Goal: Task Accomplishment & Management: Complete application form

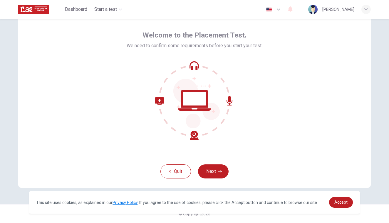
scroll to position [21, 0]
click at [212, 176] on button "Next" at bounding box center [213, 172] width 31 height 14
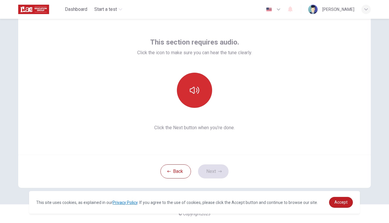
click at [193, 101] on button "button" at bounding box center [194, 90] width 35 height 35
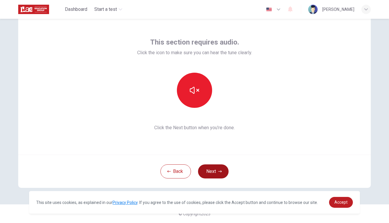
click at [210, 174] on button "Next" at bounding box center [213, 172] width 31 height 14
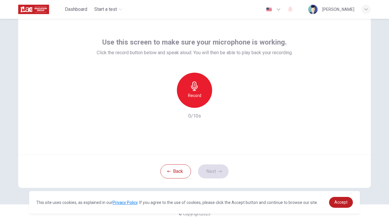
click at [205, 90] on div "Record" at bounding box center [194, 90] width 35 height 35
click at [205, 90] on div "Stop" at bounding box center [194, 90] width 35 height 35
click at [218, 102] on icon "button" at bounding box center [221, 103] width 6 height 6
click at [166, 104] on icon "button" at bounding box center [167, 104] width 4 height 4
click at [210, 173] on button "Next" at bounding box center [213, 172] width 31 height 14
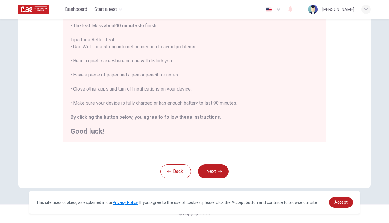
scroll to position [0, 0]
click at [206, 169] on button "Next" at bounding box center [213, 172] width 31 height 14
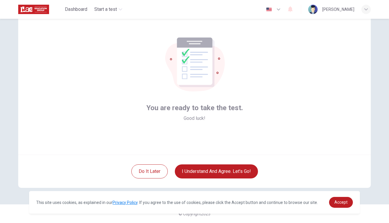
scroll to position [21, 0]
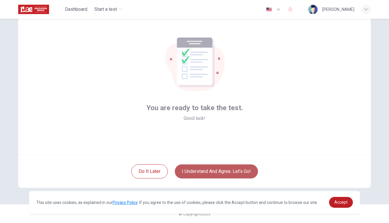
click at [221, 171] on button "I understand and agree. Let’s go!" at bounding box center [216, 172] width 83 height 14
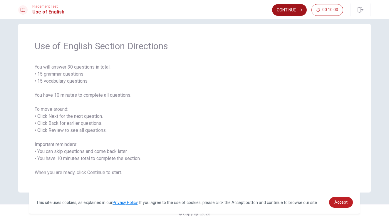
click at [299, 11] on icon "button" at bounding box center [300, 10] width 4 height 4
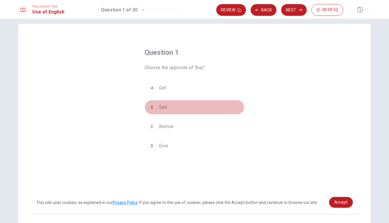
click at [153, 106] on div "B" at bounding box center [151, 107] width 9 height 9
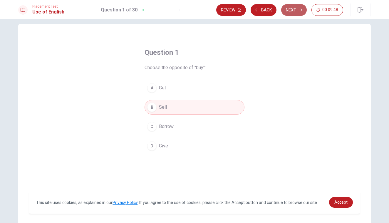
click at [289, 13] on button "Next" at bounding box center [294, 10] width 26 height 12
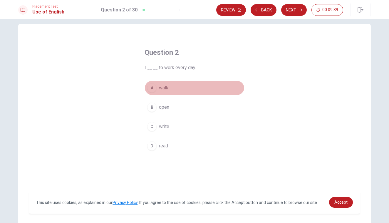
click at [153, 89] on div "A" at bounding box center [151, 87] width 9 height 9
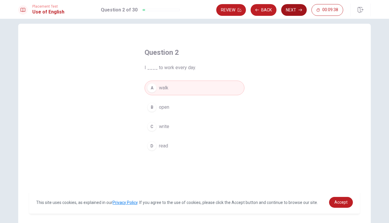
click at [293, 11] on button "Next" at bounding box center [294, 10] width 26 height 12
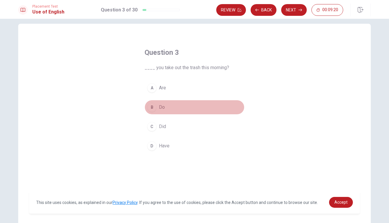
click at [171, 109] on button "B Do" at bounding box center [194, 107] width 100 height 15
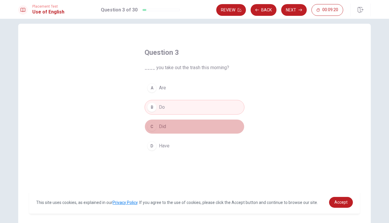
click at [169, 124] on button "C Did" at bounding box center [194, 126] width 100 height 15
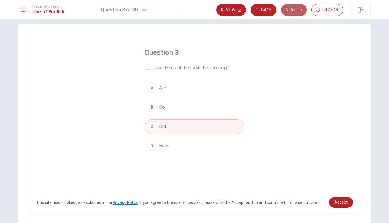
click at [291, 9] on button "Next" at bounding box center [294, 10] width 26 height 12
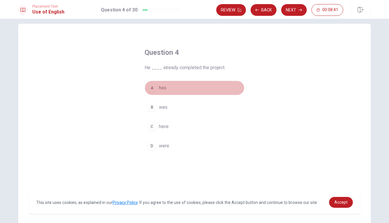
click at [177, 93] on button "A has" at bounding box center [194, 88] width 100 height 15
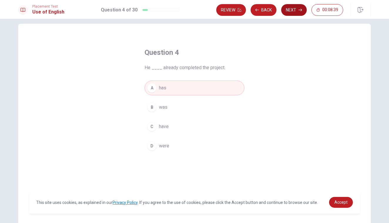
click at [286, 11] on button "Next" at bounding box center [294, 10] width 26 height 12
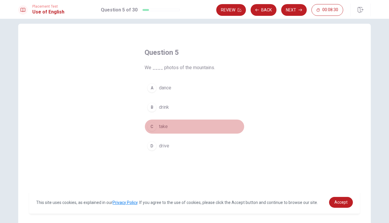
click at [160, 132] on button "C take" at bounding box center [194, 126] width 100 height 15
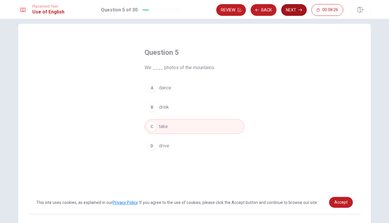
click at [292, 14] on button "Next" at bounding box center [294, 10] width 26 height 12
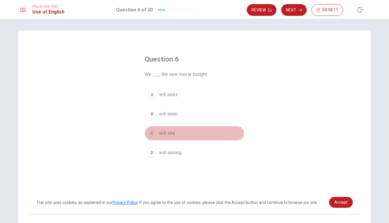
click at [171, 129] on button "C will see" at bounding box center [194, 133] width 100 height 15
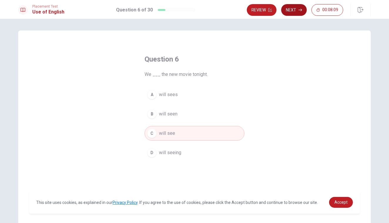
click at [293, 9] on button "Next" at bounding box center [294, 10] width 26 height 12
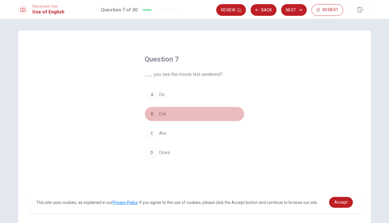
click at [179, 121] on button "B Did" at bounding box center [194, 114] width 100 height 15
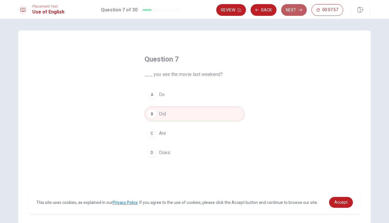
click at [294, 13] on button "Next" at bounding box center [294, 10] width 26 height 12
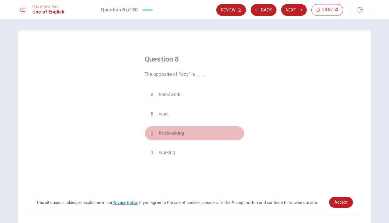
click at [197, 133] on button "C hardworking" at bounding box center [194, 133] width 100 height 15
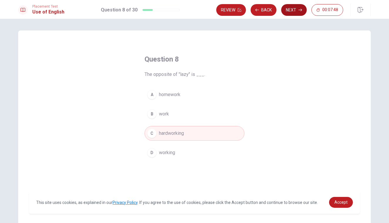
click at [288, 9] on button "Next" at bounding box center [294, 10] width 26 height 12
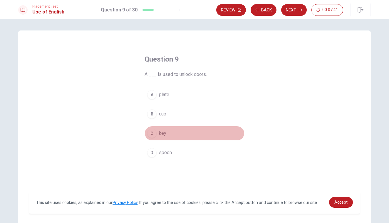
click at [181, 132] on button "C key" at bounding box center [194, 133] width 100 height 15
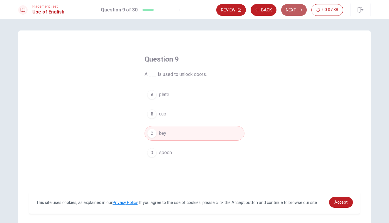
click at [293, 14] on button "Next" at bounding box center [294, 10] width 26 height 12
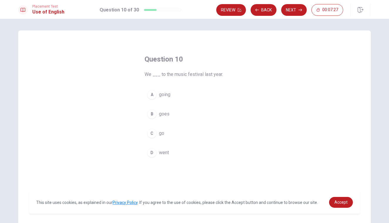
click at [162, 154] on span "went" at bounding box center [164, 152] width 10 height 7
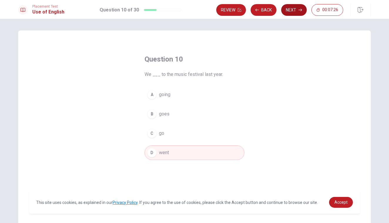
click at [290, 10] on button "Next" at bounding box center [294, 10] width 26 height 12
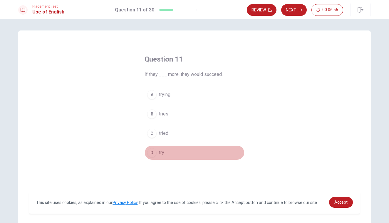
click at [175, 159] on button "D try" at bounding box center [194, 153] width 100 height 15
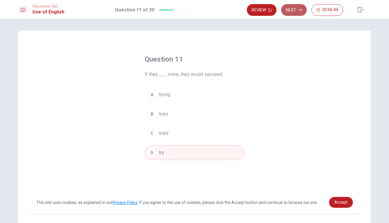
click at [289, 13] on button "Next" at bounding box center [294, 10] width 26 height 12
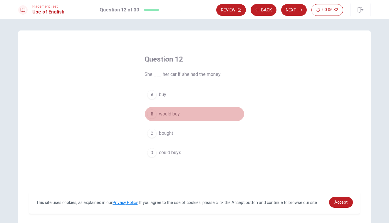
click at [179, 116] on button "B would buy" at bounding box center [194, 114] width 100 height 15
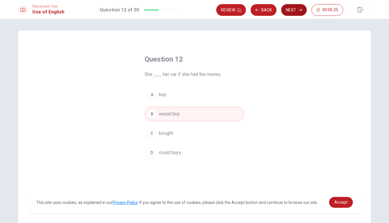
click at [294, 12] on button "Next" at bounding box center [294, 10] width 26 height 12
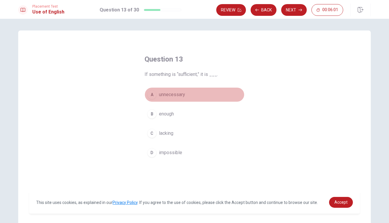
click at [195, 95] on button "A unnecessary" at bounding box center [194, 94] width 100 height 15
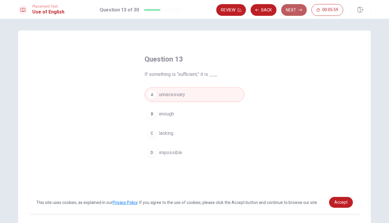
click at [288, 13] on button "Next" at bounding box center [294, 10] width 26 height 12
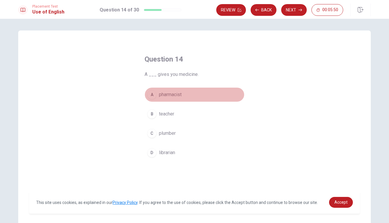
click at [166, 97] on span "pharmacist" at bounding box center [170, 94] width 23 height 7
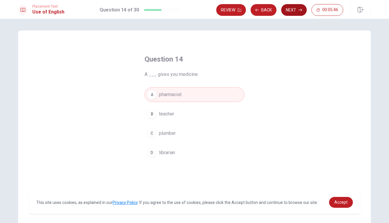
click at [294, 12] on button "Next" at bounding box center [294, 10] width 26 height 12
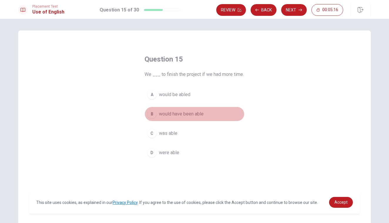
click at [205, 111] on button "B would have been able" at bounding box center [194, 114] width 100 height 15
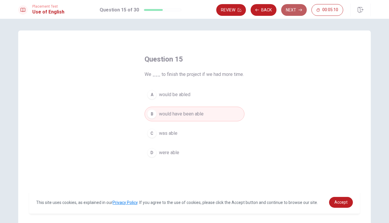
click at [291, 11] on button "Next" at bounding box center [294, 10] width 26 height 12
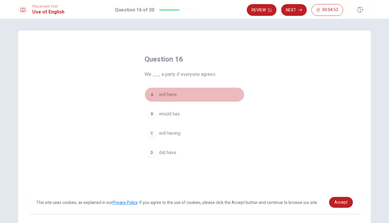
click at [215, 90] on button "A will have" at bounding box center [194, 94] width 100 height 15
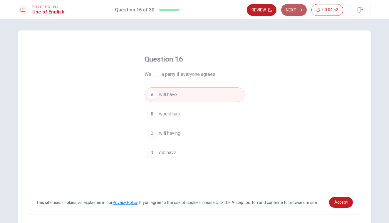
click at [287, 9] on button "Next" at bounding box center [294, 10] width 26 height 12
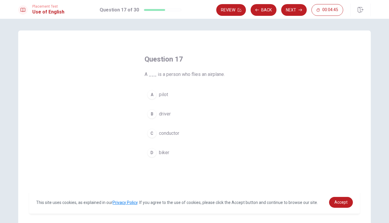
click at [207, 97] on button "A pilot" at bounding box center [194, 94] width 100 height 15
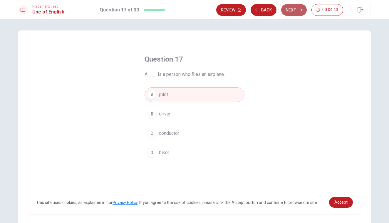
click at [290, 11] on button "Next" at bounding box center [294, 10] width 26 height 12
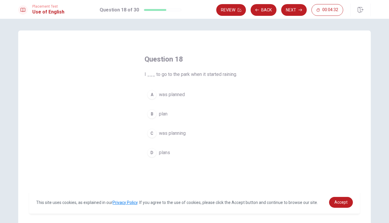
click at [194, 134] on button "C was planning" at bounding box center [194, 133] width 100 height 15
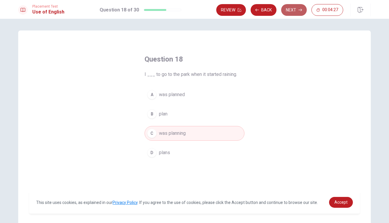
click at [291, 13] on button "Next" at bounding box center [294, 10] width 26 height 12
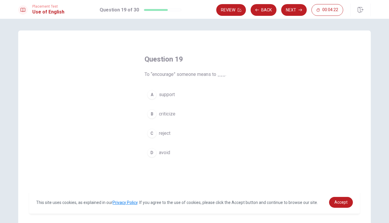
click at [184, 96] on button "A support" at bounding box center [194, 94] width 100 height 15
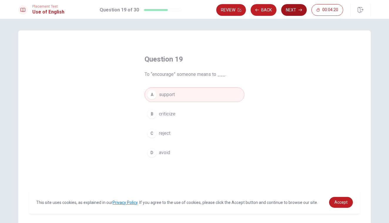
click at [290, 11] on button "Next" at bounding box center [294, 10] width 26 height 12
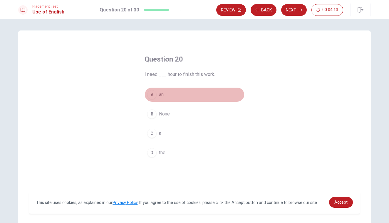
click at [194, 90] on button "A an" at bounding box center [194, 94] width 100 height 15
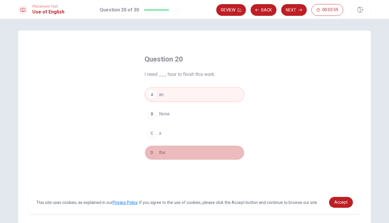
click at [212, 153] on button "D the" at bounding box center [194, 153] width 100 height 15
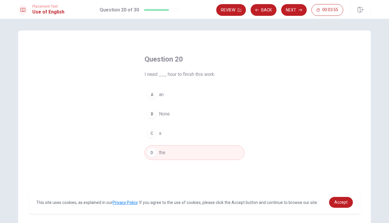
click at [217, 85] on div "Question 20 I need ___ hour to finish this work. A an B None C a D the" at bounding box center [194, 107] width 123 height 124
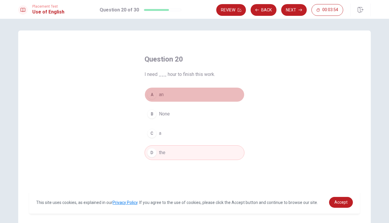
click at [214, 90] on button "A an" at bounding box center [194, 94] width 100 height 15
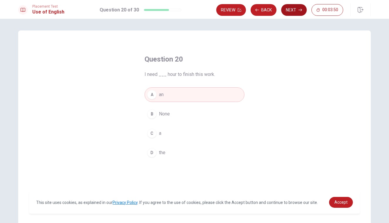
click at [292, 12] on button "Next" at bounding box center [294, 10] width 26 height 12
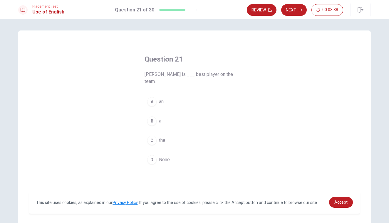
click at [170, 133] on button "C the" at bounding box center [194, 140] width 100 height 15
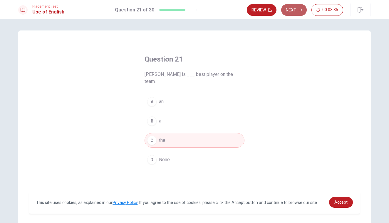
click at [295, 12] on button "Next" at bounding box center [294, 10] width 26 height 12
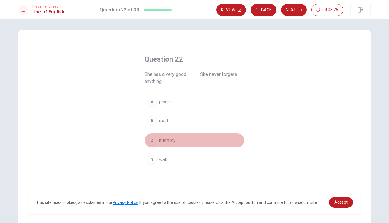
click at [176, 139] on button "C memory" at bounding box center [194, 140] width 100 height 15
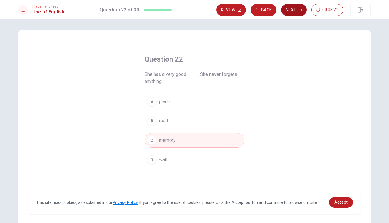
click at [293, 13] on button "Next" at bounding box center [294, 10] width 26 height 12
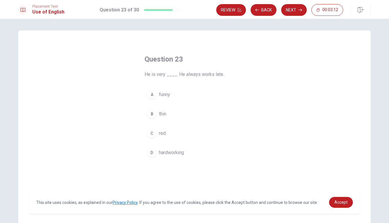
click at [165, 152] on span "hardworking" at bounding box center [171, 152] width 25 height 7
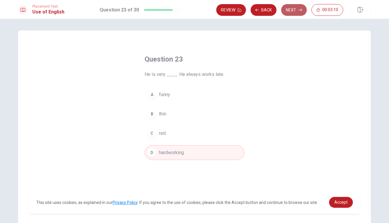
click at [296, 10] on button "Next" at bounding box center [294, 10] width 26 height 12
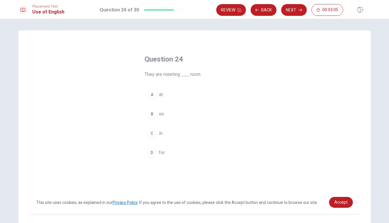
click at [162, 98] on button "A at" at bounding box center [194, 94] width 100 height 15
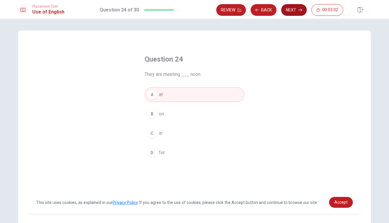
click at [290, 12] on button "Next" at bounding box center [294, 10] width 26 height 12
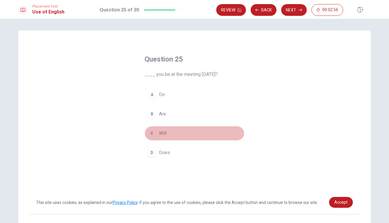
click at [195, 132] on button "C Will" at bounding box center [194, 133] width 100 height 15
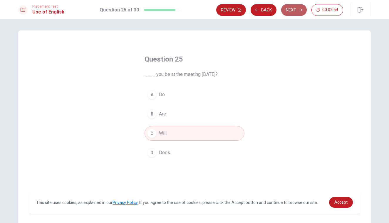
click at [289, 10] on button "Next" at bounding box center [294, 10] width 26 height 12
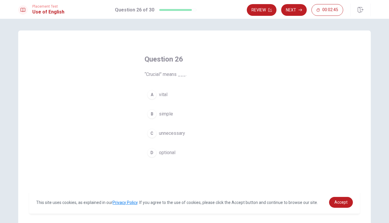
click at [198, 91] on button "A vital" at bounding box center [194, 94] width 100 height 15
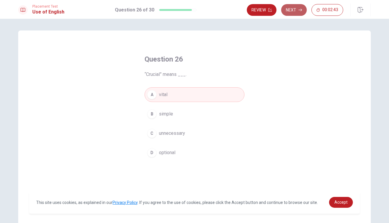
click at [287, 13] on button "Next" at bounding box center [294, 10] width 26 height 12
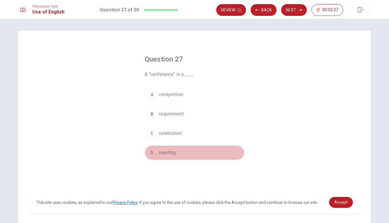
click at [168, 146] on button "D meeting" at bounding box center [194, 153] width 100 height 15
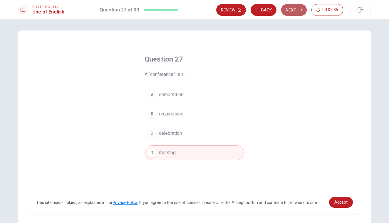
click at [293, 11] on button "Next" at bounding box center [294, 10] width 26 height 12
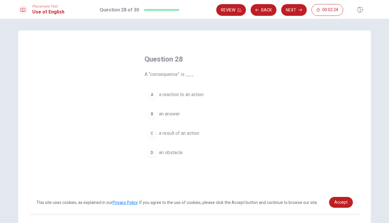
click at [177, 134] on span "a result of an action" at bounding box center [179, 133] width 40 height 7
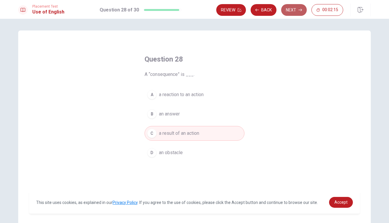
click at [296, 9] on button "Next" at bounding box center [294, 10] width 26 height 12
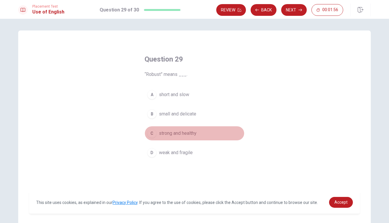
click at [213, 133] on button "C strong and healthy" at bounding box center [194, 133] width 100 height 15
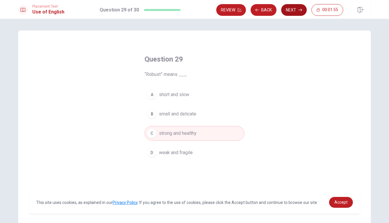
click at [288, 8] on button "Next" at bounding box center [294, 10] width 26 height 12
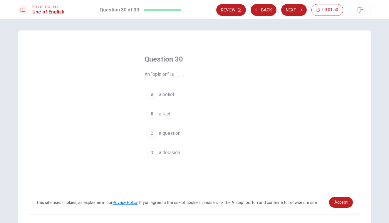
click at [177, 92] on button "A a belief" at bounding box center [194, 94] width 100 height 15
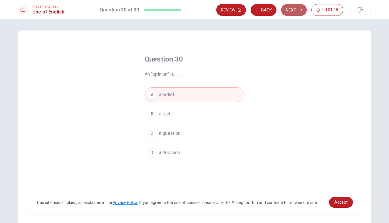
click at [297, 10] on button "Next" at bounding box center [294, 10] width 26 height 12
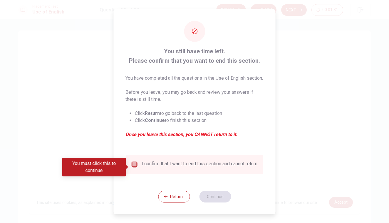
click at [132, 168] on input "You must click this to continue" at bounding box center [134, 164] width 7 height 7
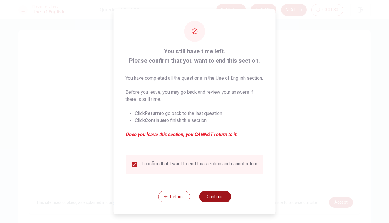
click at [216, 201] on button "Continue" at bounding box center [215, 197] width 32 height 12
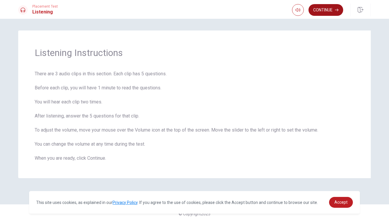
click at [322, 9] on button "Continue" at bounding box center [325, 10] width 35 height 12
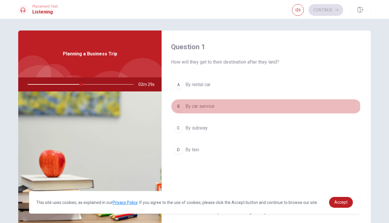
click at [217, 107] on button "B By car service" at bounding box center [266, 106] width 190 height 15
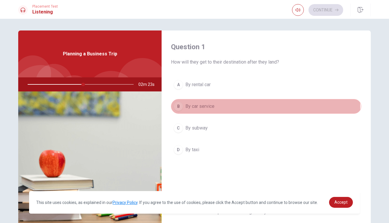
click at [217, 107] on button "B By car service" at bounding box center [266, 106] width 190 height 15
click at [205, 109] on span "By car service" at bounding box center [199, 106] width 29 height 7
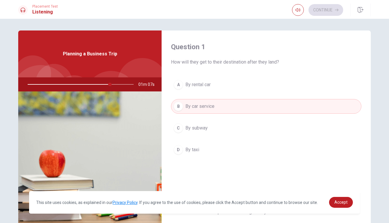
click at [321, 11] on div "Continue" at bounding box center [317, 10] width 51 height 12
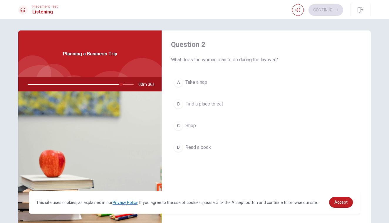
scroll to position [154, 0]
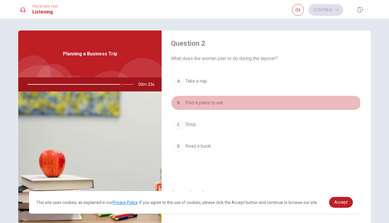
click at [225, 104] on button "B Find a place to eat" at bounding box center [266, 103] width 190 height 15
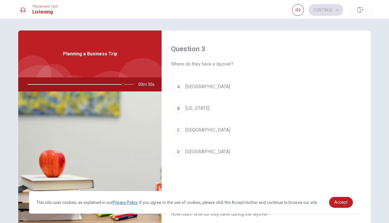
scroll to position [300, 0]
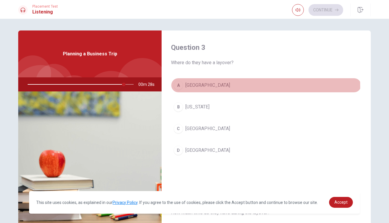
click at [217, 87] on button "A [GEOGRAPHIC_DATA]" at bounding box center [266, 85] width 190 height 15
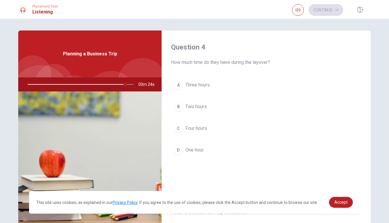
scroll to position [452, 0]
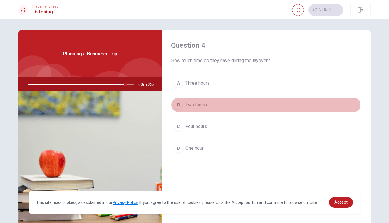
click at [203, 107] on span "Two hours" at bounding box center [195, 105] width 21 height 7
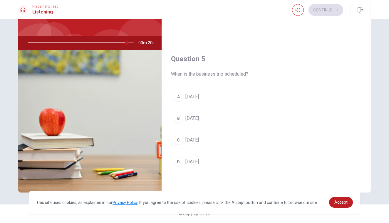
scroll to position [42, 0]
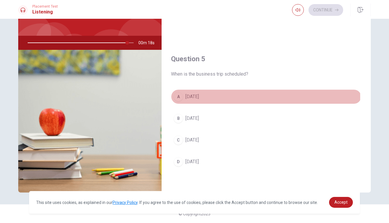
click at [199, 97] on span "[DATE]" at bounding box center [191, 96] width 13 height 7
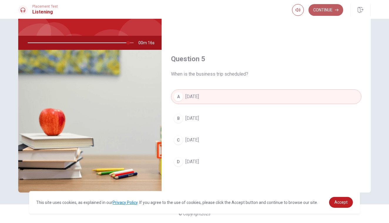
click at [322, 10] on button "Continue" at bounding box center [325, 10] width 35 height 12
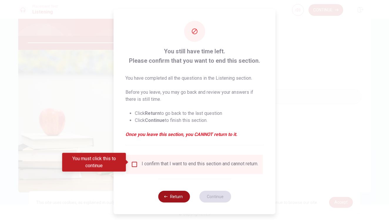
click at [181, 201] on button "Return" at bounding box center [174, 197] width 32 height 12
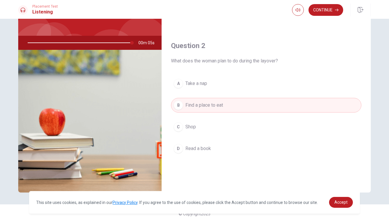
scroll to position [104, 0]
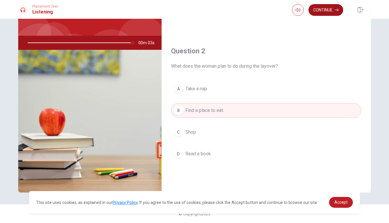
click at [331, 8] on button "Continue" at bounding box center [325, 10] width 35 height 12
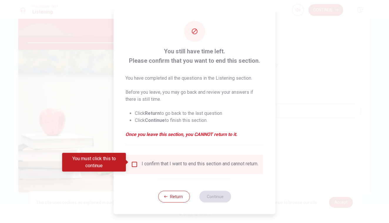
click at [173, 166] on div "I confirm that I want to end this section and cannot return." at bounding box center [199, 164] width 116 height 7
type input "0"
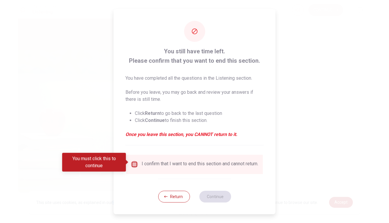
click at [132, 161] on input "You must click this to continue" at bounding box center [134, 164] width 7 height 7
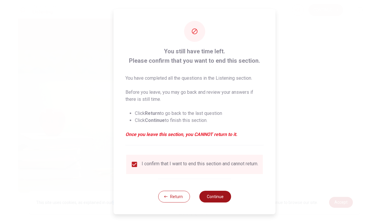
click at [214, 199] on button "Continue" at bounding box center [215, 197] width 32 height 12
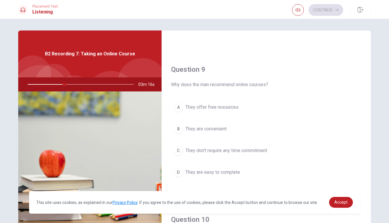
scroll to position [428, 0]
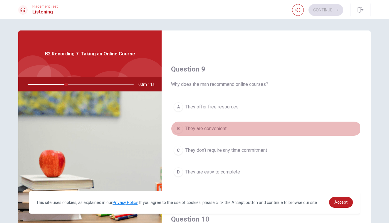
click at [209, 127] on span "They are convenient" at bounding box center [205, 128] width 41 height 7
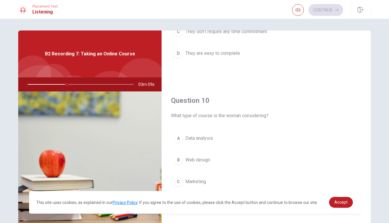
scroll to position [547, 0]
click at [202, 139] on span "Data analysis" at bounding box center [199, 138] width 28 height 7
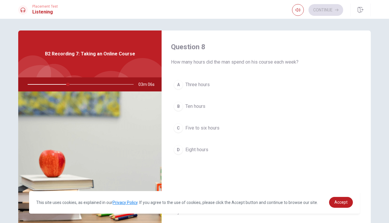
scroll to position [301, 0]
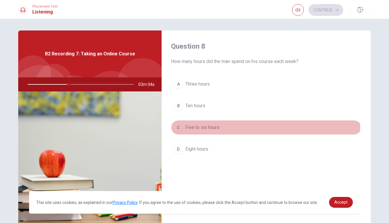
click at [205, 126] on span "Five to six hours" at bounding box center [202, 127] width 34 height 7
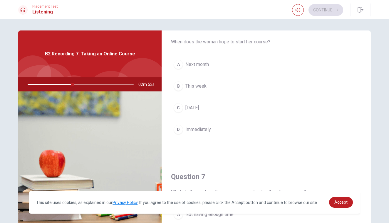
scroll to position [19, 0]
click at [225, 60] on button "A Next month" at bounding box center [266, 66] width 190 height 15
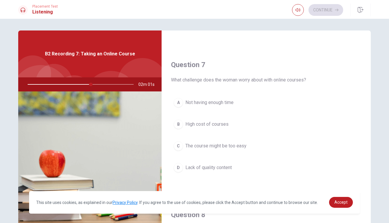
scroll to position [136, 0]
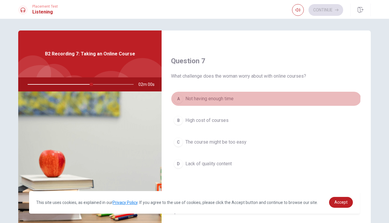
click at [222, 95] on button "A Not having enough time" at bounding box center [266, 99] width 190 height 15
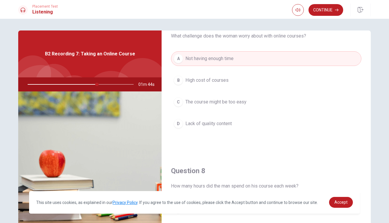
scroll to position [177, 0]
click at [212, 126] on span "Lack of quality content" at bounding box center [208, 123] width 46 height 7
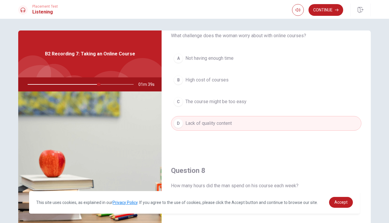
click at [221, 60] on span "Not having enough time" at bounding box center [209, 58] width 48 height 7
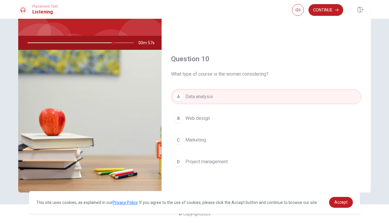
scroll to position [42, 0]
click at [320, 11] on button "Continue" at bounding box center [325, 10] width 35 height 12
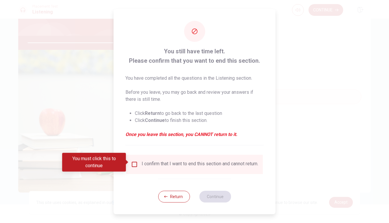
click at [160, 163] on div "I confirm that I want to end this section and cannot return." at bounding box center [199, 164] width 116 height 7
click at [134, 161] on input "You must click this to continue" at bounding box center [134, 164] width 7 height 7
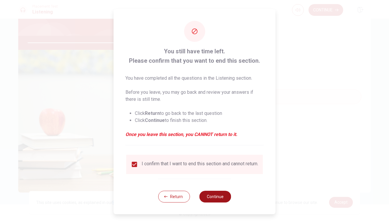
click at [208, 200] on button "Continue" at bounding box center [215, 197] width 32 height 12
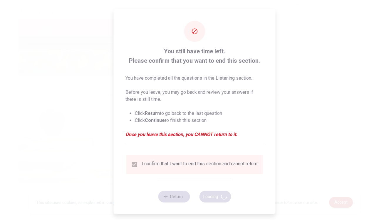
type input "84"
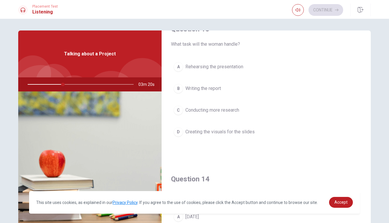
scroll to position [319, 0]
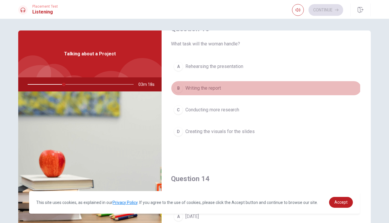
click at [220, 88] on span "Writing the report" at bounding box center [203, 88] width 36 height 7
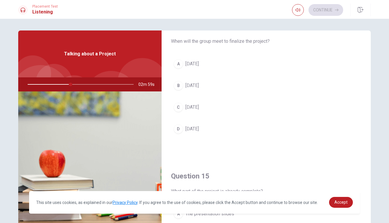
scroll to position [472, 0]
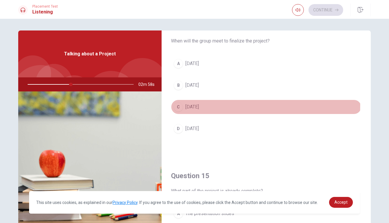
click at [208, 106] on button "C [DATE]" at bounding box center [266, 107] width 190 height 15
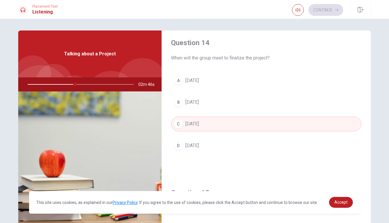
scroll to position [455, 0]
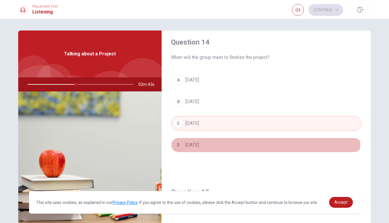
click at [206, 143] on button "D [DATE]" at bounding box center [266, 145] width 190 height 15
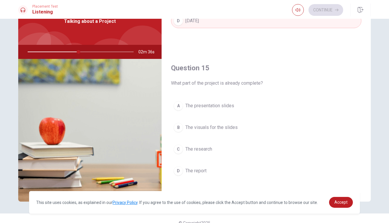
scroll to position [33, 0]
click at [205, 153] on button "C The research" at bounding box center [266, 149] width 190 height 15
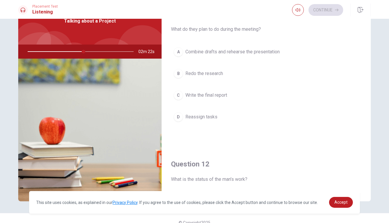
scroll to position [0, 0]
click at [231, 52] on span "Combine drafts and rehearse the presentation" at bounding box center [232, 51] width 94 height 7
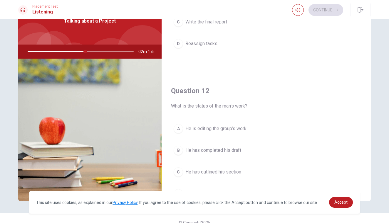
scroll to position [100, 0]
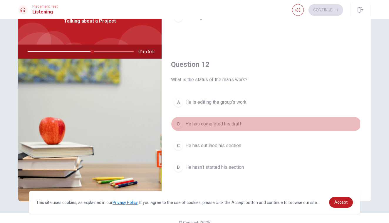
click at [222, 121] on span "He has completed his draft" at bounding box center [213, 124] width 56 height 7
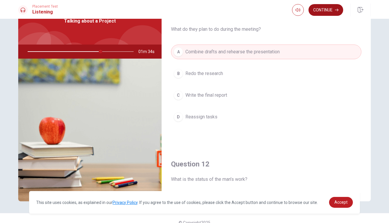
scroll to position [0, 0]
click at [321, 15] on button "Continue" at bounding box center [325, 10] width 35 height 12
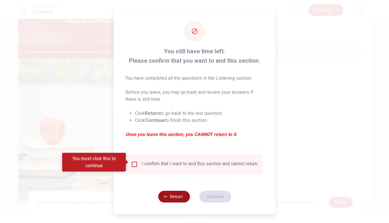
click at [182, 197] on button "Return" at bounding box center [174, 197] width 32 height 12
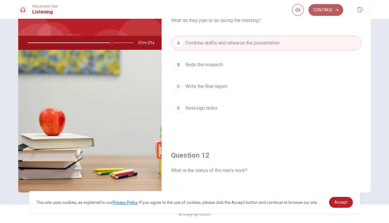
click at [334, 11] on button "Continue" at bounding box center [325, 10] width 35 height 12
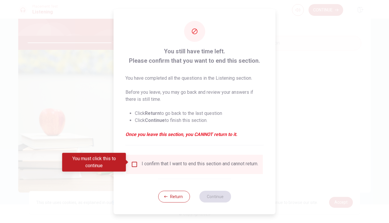
click at [141, 163] on div "I confirm that I want to end this section and cannot return." at bounding box center [199, 164] width 116 height 7
click at [136, 161] on input "You must click this to continue" at bounding box center [134, 164] width 7 height 7
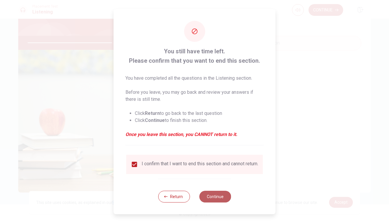
click at [212, 201] on button "Continue" at bounding box center [215, 197] width 32 height 12
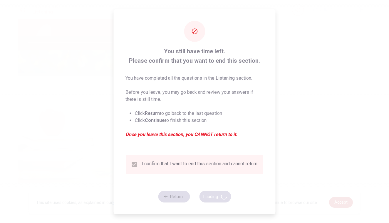
type input "82"
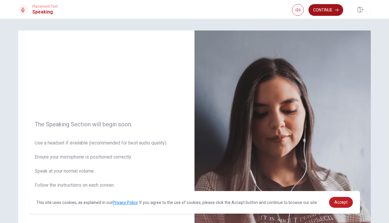
click at [324, 10] on button "Continue" at bounding box center [325, 10] width 35 height 12
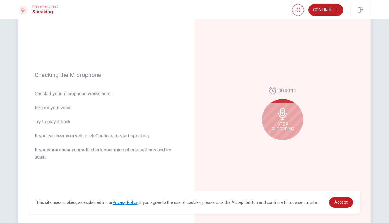
scroll to position [43, 0]
click at [288, 122] on span "Stop Recording" at bounding box center [282, 126] width 22 height 9
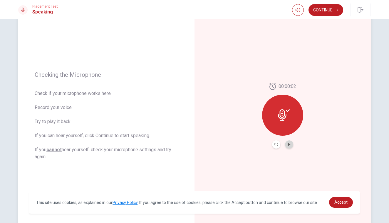
click at [288, 142] on button "Play Audio" at bounding box center [289, 145] width 8 height 8
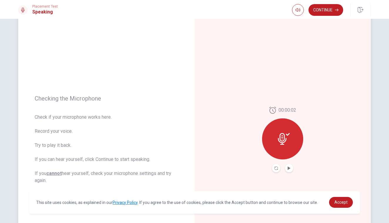
scroll to position [19, 0]
click at [333, 9] on button "Continue" at bounding box center [325, 10] width 35 height 12
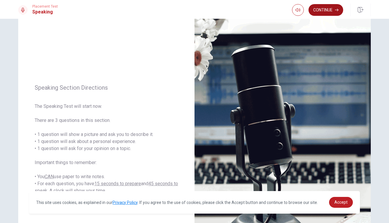
click at [333, 9] on button "Continue" at bounding box center [325, 10] width 35 height 12
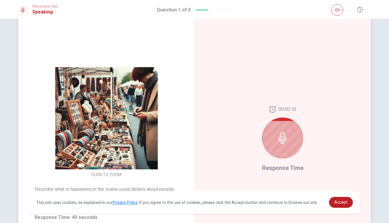
click at [288, 134] on div at bounding box center [282, 138] width 41 height 41
click at [286, 143] on icon at bounding box center [282, 138] width 12 height 12
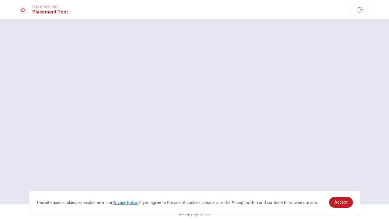
scroll to position [0, 0]
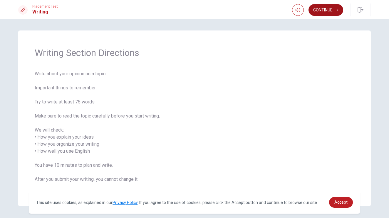
click at [330, 9] on button "Continue" at bounding box center [325, 10] width 35 height 12
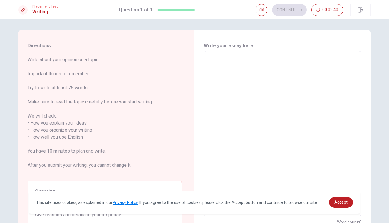
click at [281, 96] on textarea at bounding box center [282, 134] width 149 height 156
type textarea "I"
type textarea "x"
type textarea "I"
type textarea "x"
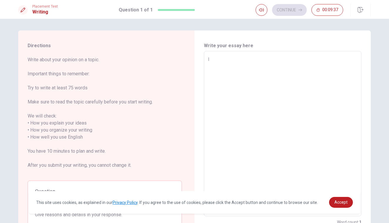
type textarea "I t"
type textarea "x"
type textarea "I th"
type textarea "x"
type textarea "I thi"
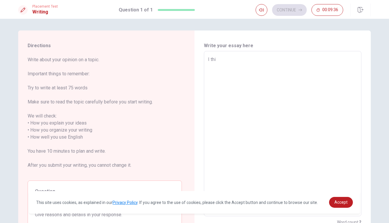
type textarea "x"
type textarea "I thin"
type textarea "x"
type textarea "I think"
type textarea "x"
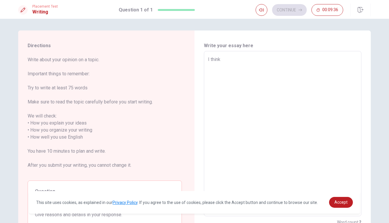
type textarea "I think"
type textarea "x"
type textarea "I think t"
type textarea "x"
type textarea "I think th"
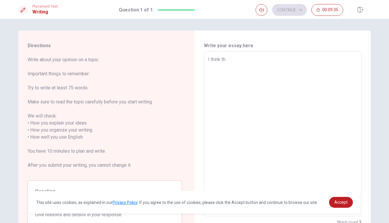
type textarea "x"
type textarea "I think tha"
type textarea "x"
type textarea "I think that"
type textarea "x"
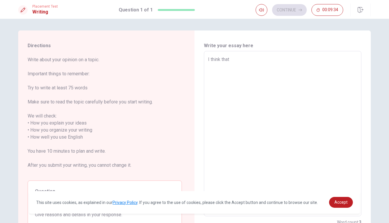
type textarea "I think that"
type textarea "x"
type textarea "I think that m"
type textarea "x"
type textarea "I think that my"
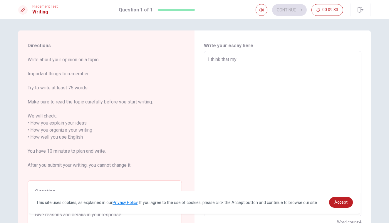
type textarea "x"
type textarea "I think that my"
type textarea "x"
type textarea "I think that my m"
type textarea "x"
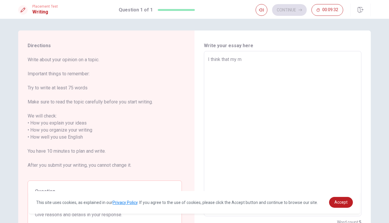
type textarea "I think that my ma"
type textarea "x"
type textarea "I think that my mai"
type textarea "x"
type textarea "I think that my main"
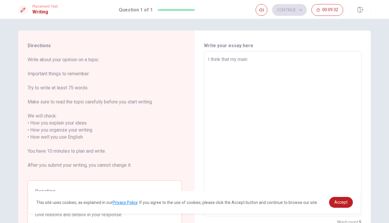
type textarea "x"
type textarea "I think that my main"
type textarea "x"
type textarea "I think that my main g"
type textarea "x"
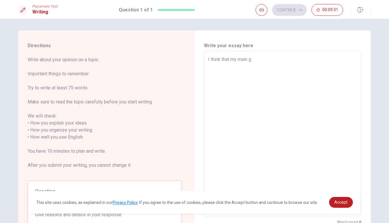
type textarea "I think that my main go"
type textarea "x"
type textarea "I think that my main goa"
type textarea "x"
type textarea "I think that my main goal"
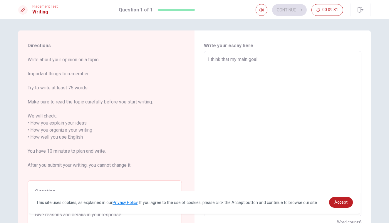
type textarea "x"
type textarea "I think that my main goal"
type textarea "x"
type textarea "I think that my main goal i"
type textarea "x"
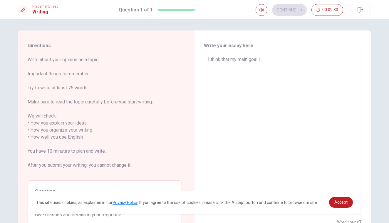
type textarea "I think that my main goal in"
type textarea "x"
type textarea "I think that my main goal in"
type textarea "x"
type textarea "I think that my main goal in m"
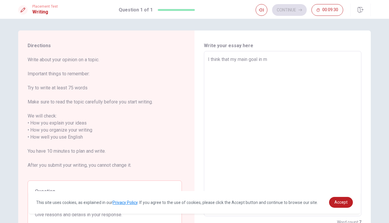
type textarea "x"
type textarea "I think that my main goal in my"
type textarea "x"
type textarea "I think that my main goal in my"
type textarea "x"
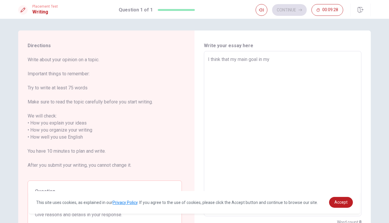
type textarea "I think that my main goal in my l"
type textarea "x"
type textarea "I think that my main goal in my li"
type textarea "x"
type textarea "I think that my main goal in my lif"
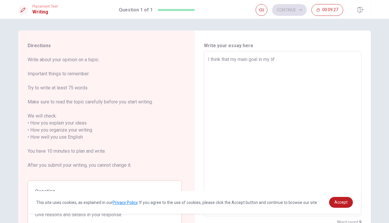
type textarea "x"
type textarea "I think that my main goal in my life"
type textarea "x"
type textarea "I think that my main goal in my life"
type textarea "x"
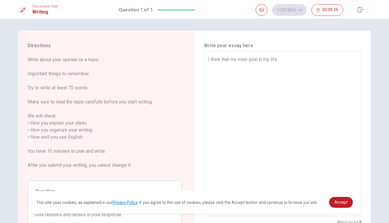
type textarea "I think that my main goal in my life w"
type textarea "x"
type textarea "I think that my main goal in my life wo"
type textarea "x"
type textarea "I think that my main goal in my life wou"
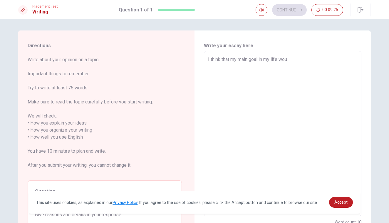
type textarea "x"
type textarea "I think that my main goal in my life woul"
type textarea "x"
type textarea "I think that my main goal in my life [PERSON_NAME]"
type textarea "x"
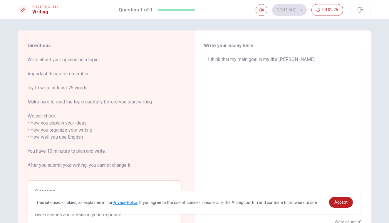
type textarea "I think that my main goal in my life woulkd"
type textarea "x"
type textarea "I think that my main goal in my life [PERSON_NAME]"
type textarea "x"
type textarea "I think that my main goal in my life woul"
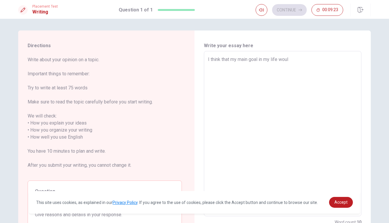
type textarea "x"
type textarea "I think that my main goal in my life would"
type textarea "x"
type textarea "I think that my main goal in my life would"
type textarea "x"
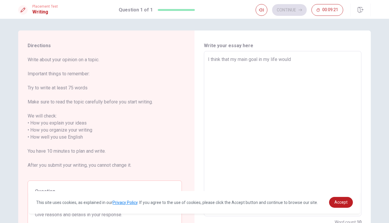
type textarea "I think that my main goal in my life would b"
type textarea "x"
type textarea "I think that my main goal in my life would be"
type textarea "x"
type textarea "I think that my main goal in my life would be"
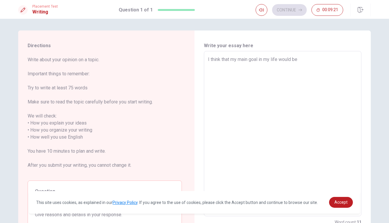
type textarea "x"
type textarea "I think that my main goal in my life would be t"
type textarea "x"
type textarea "I think that my main goal in my life would be to"
type textarea "x"
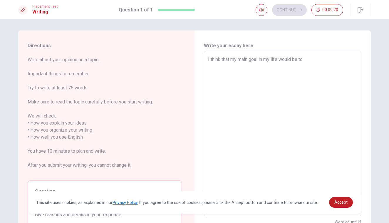
type textarea "I think that my main goal in my life would be to"
type textarea "x"
type textarea "I think that my main goal in my life would be to w"
type textarea "x"
type textarea "I think that my main goal in my life would be to wr"
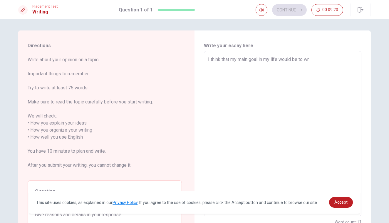
type textarea "x"
type textarea "I think that my main goal in my life would be to wri"
type textarea "x"
type textarea "I think that my main goal in my life would be to writ"
type textarea "x"
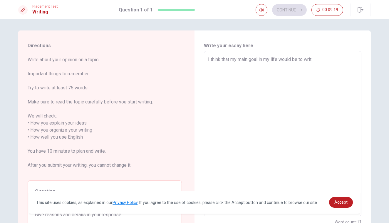
type textarea "I think that my main goal in my life would be to write"
type textarea "x"
type textarea "I think that my main goal in my life would be to write"
type textarea "x"
type textarea "I think that my main goal in my life would be to write a"
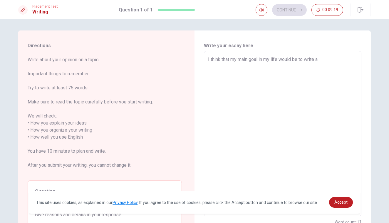
type textarea "x"
type textarea "I think that my main goal in my life would be to write a"
type textarea "x"
type textarea "I think that my main goal in my life would be to write a b"
type textarea "x"
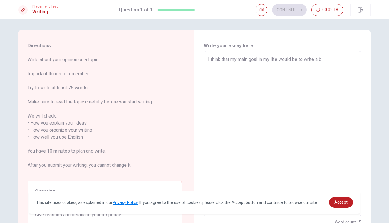
type textarea "I think that my main goal in my life would be to write a bo"
type textarea "x"
type textarea "I think that my main goal in my life would be to write a boo"
type textarea "x"
type textarea "I think that my main goal in my life would be to write a book"
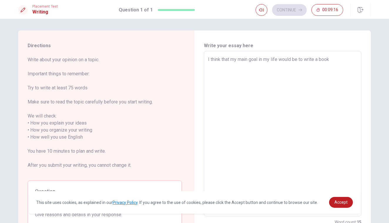
type textarea "x"
type textarea "I think that my main goal in my life would be to write a book?"
type textarea "x"
type textarea "I think that my main goal in my life would be to write a book?"
type textarea "x"
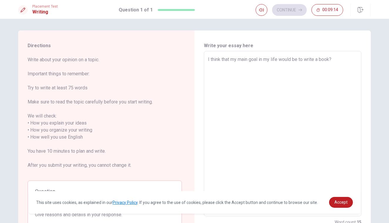
type textarea "I think that my main goal in my life would be to write a book?"
type textarea "x"
type textarea "I think that my main goal in my life would be to write a book"
type textarea "x"
type textarea "I think that my main goal in my life would be to write a book,"
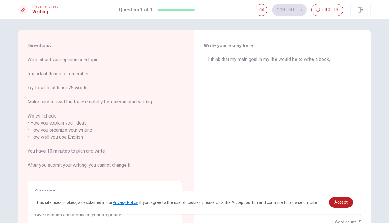
type textarea "x"
type textarea "I think that my main goal in my life would be to write a book,"
type textarea "x"
type textarea "I think that my main goal in my life would be to write a book, a"
type textarea "x"
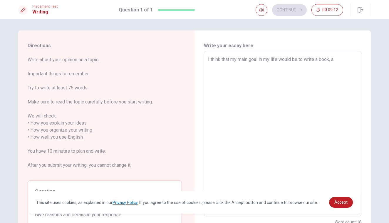
type textarea "I think that my main goal in my life would be to write a book, an"
type textarea "x"
type textarea "I think that my main goal in my life would be to write a book, any"
type textarea "x"
type textarea "I think that my main goal in my life would be to write a book, any"
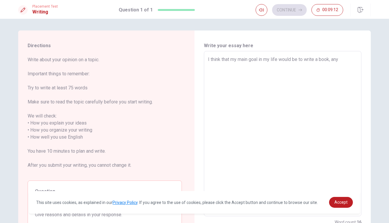
type textarea "x"
type textarea "I think that my main goal in my life would be to write a book, any t"
type textarea "x"
type textarea "I think that my main goal in my life would be to write a book, any ty"
type textarea "x"
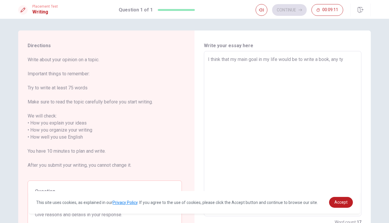
type textarea "I think that my main goal in my life would be to write a book, any typ"
type textarea "x"
type textarea "I think that my main goal in my life would be to write a book, any type"
type textarea "x"
type textarea "I think that my main goal in my life would be to write a book, any type"
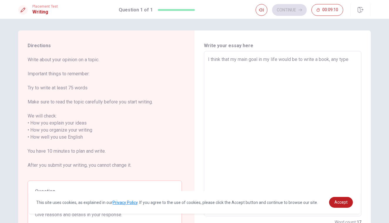
type textarea "x"
type textarea "I think that my main goal in my life would be to write a book, any type o"
type textarea "x"
type textarea "I think that my main goal in my life would be to write a book, any type of"
type textarea "x"
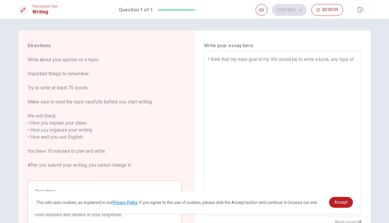
type textarea "I think that my main goal in my life would be to write a book, any type of"
type textarea "x"
type textarea "I think that my main goal in my life would be to write a book, any type of b"
type textarea "x"
type textarea "I think that my main goal in my life would be to write a book, any type of bo"
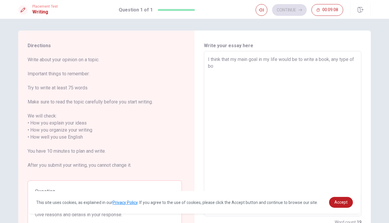
type textarea "x"
type textarea "I think that my main goal in my life would be to write a book, any type of boo"
type textarea "x"
type textarea "I think that my main goal in my life would be to write a book, any type of book"
type textarea "x"
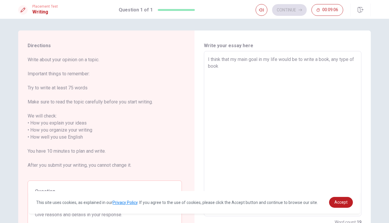
type textarea "I think that my main goal in my life would be to write a book, any type of book."
type textarea "x"
type textarea "I think that my main goal in my life would be to write a book, any type of book."
type textarea "x"
type textarea "I think that my main goal in my life would be to write a book, any type of book…"
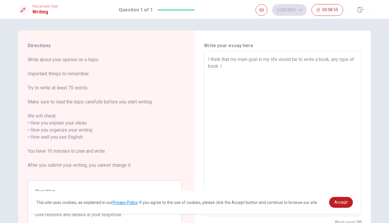
type textarea "x"
type textarea "I think that my main goal in my life would be to write a book, any type of book…"
type textarea "x"
type textarea "I think that my main goal in my life would be to write a book, any type of book…"
type textarea "x"
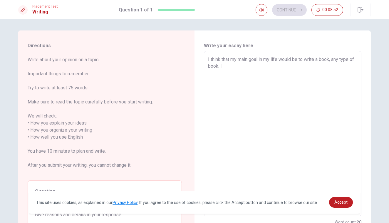
type textarea "I think that my main goal in my life would be to write a book, any type of book…"
type textarea "x"
type textarea "I think that my main goal in my life would be to write a book, any type of book…"
type textarea "x"
type textarea "I think that my main goal in my life would be to write a book, any type of book…"
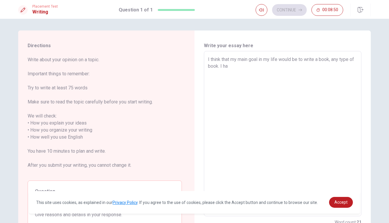
type textarea "x"
type textarea "I think that my main goal in my life would be to write a book, any type of book…"
type textarea "x"
type textarea "I think that my main goal in my life would be to write a book, any type of book…"
type textarea "x"
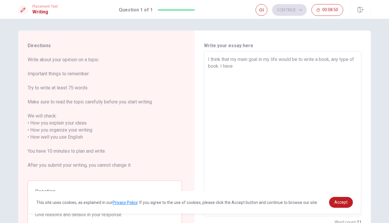
type textarea "I think that my main goal in my life would be to write a book, any type of book…"
type textarea "x"
type textarea "I think that my main goal in my life would be to write a book, any type of book…"
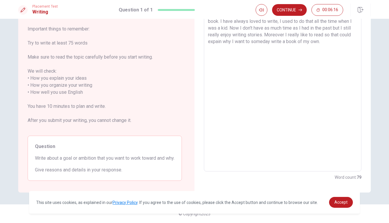
scroll to position [52, 0]
click at [283, 28] on textarea "I think that my main goal in my life would be to write a book, any type of book…" at bounding box center [282, 89] width 149 height 156
click at [213, 62] on textarea "I think that my main goal in my life would be to write a book, any type of book…" at bounding box center [282, 89] width 149 height 156
click at [229, 53] on textarea "I think that my main goal in my life would be to write a book, any type of book…" at bounding box center [282, 89] width 149 height 156
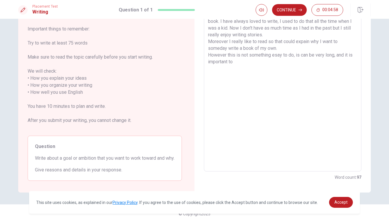
click at [299, 49] on textarea "I think that my main goal in my life would be to write a book, any type of book…" at bounding box center [282, 89] width 149 height 156
click at [248, 61] on textarea "I think that my main goal in my life would be to write a book, any type of book…" at bounding box center [282, 89] width 149 height 156
drag, startPoint x: 248, startPoint y: 61, endPoint x: 295, endPoint y: 55, distance: 47.6
click at [295, 55] on textarea "I think that my main goal in my life would be to write a book, any type of book…" at bounding box center [282, 89] width 149 height 156
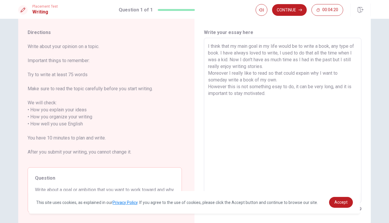
scroll to position [13, 0]
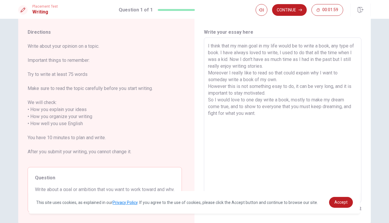
click at [279, 87] on textarea "I think that my main goal in my life would be to write a book, any type of book…" at bounding box center [282, 121] width 149 height 156
click at [265, 53] on textarea "I think that my main goal in my life would be to write a book, any type of book…" at bounding box center [282, 121] width 149 height 156
click at [282, 52] on textarea "I think that my main goal in my life would be to write a book, any type of book…" at bounding box center [282, 121] width 149 height 156
click at [272, 52] on textarea "I think that my main goal in my life would be to write a book, any type of book…" at bounding box center [282, 121] width 149 height 156
click at [241, 60] on textarea "I think that my main goal in my life would be to write a book, any type of book…" at bounding box center [282, 121] width 149 height 156
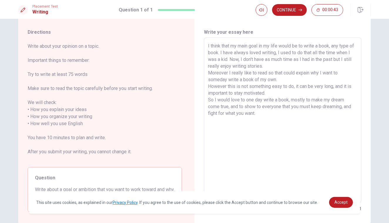
click at [302, 73] on textarea "I think that my main goal in my life would be to write a book, any type of book…" at bounding box center [282, 121] width 149 height 156
click at [299, 8] on button "Continue" at bounding box center [289, 10] width 35 height 12
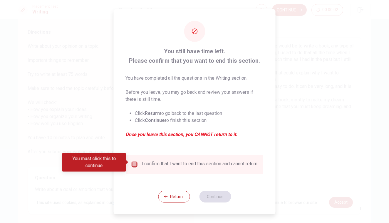
click at [132, 162] on input "You must click this to continue" at bounding box center [134, 164] width 7 height 7
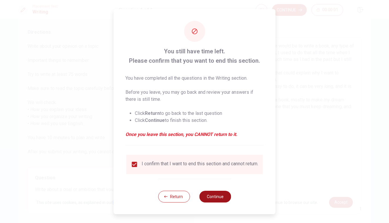
click at [208, 200] on button "Continue" at bounding box center [215, 197] width 32 height 12
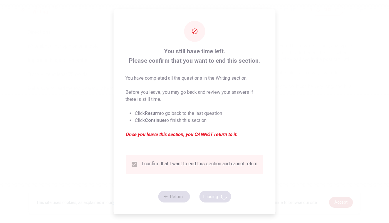
scroll to position [0, 0]
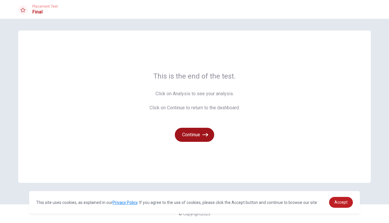
click at [202, 135] on button "Continue" at bounding box center [194, 135] width 39 height 14
